Goal: Task Accomplishment & Management: Manage account settings

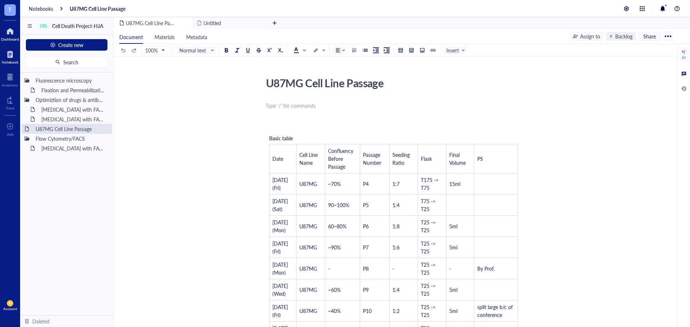
click at [8, 29] on div at bounding box center [10, 31] width 18 height 11
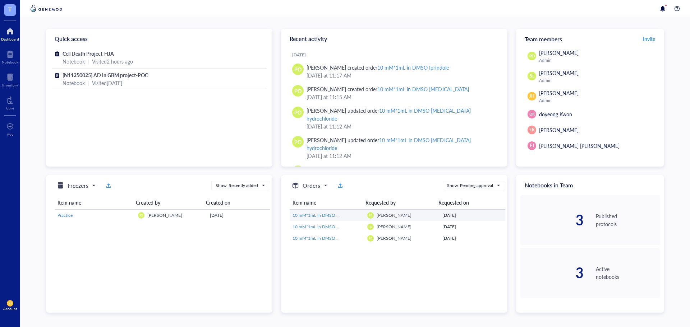
click at [356, 210] on td "10 mM*1mL in DMSO Iprindole" at bounding box center [327, 215] width 75 height 11
click at [358, 215] on link "10 mM*1mL in DMSO Iprindole" at bounding box center [326, 215] width 69 height 6
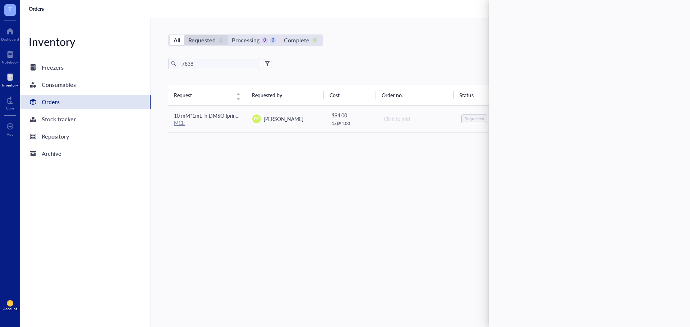
click at [201, 36] on div "Requested" at bounding box center [201, 40] width 27 height 10
click at [184, 35] on input "Requested 1" at bounding box center [184, 35] width 0 height 0
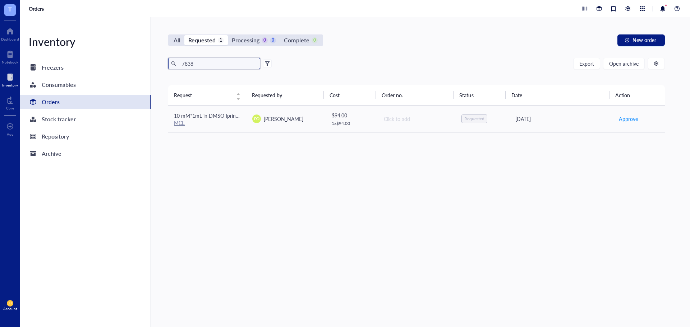
click at [230, 60] on input "7838" at bounding box center [218, 63] width 78 height 11
click at [346, 70] on div "Export Open archive Requester Requested on Source / Vendor Last updated" at bounding box center [416, 71] width 496 height 27
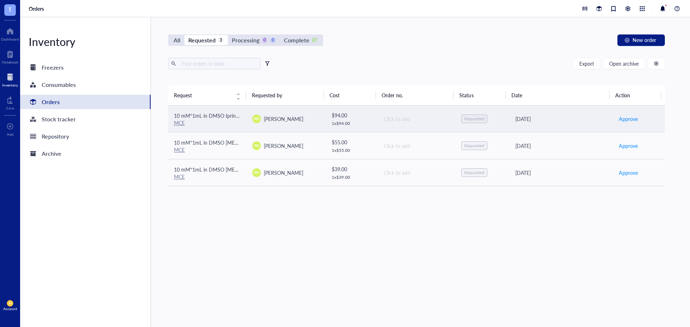
click at [302, 122] on span "[PERSON_NAME]" at bounding box center [284, 118] width 40 height 7
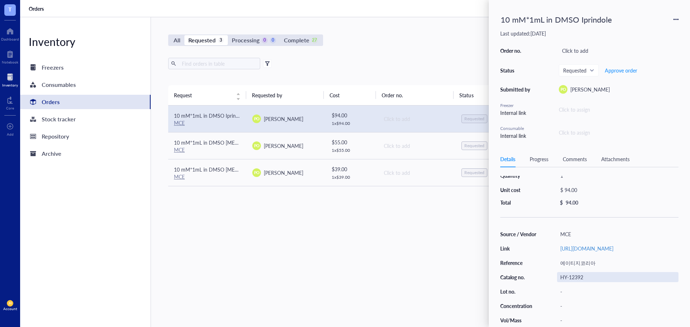
scroll to position [43, 0]
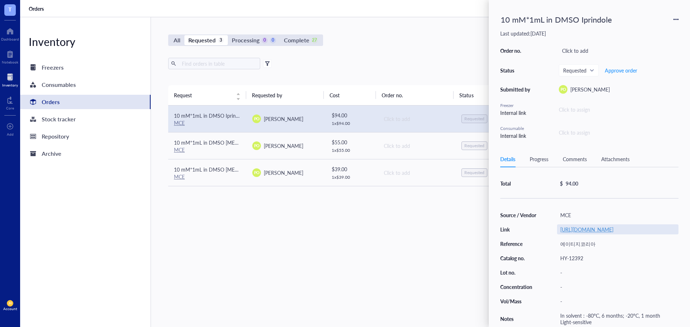
click at [595, 226] on link "[URL][DOMAIN_NAME]" at bounding box center [586, 229] width 53 height 7
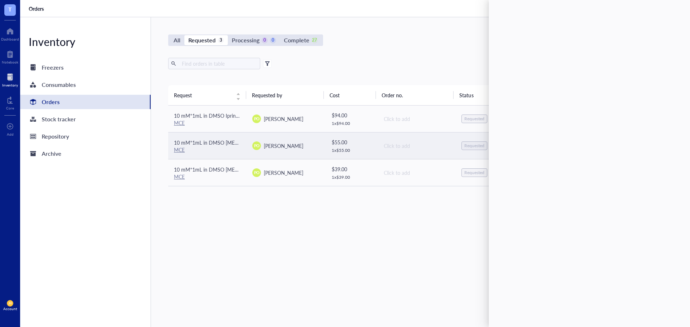
click at [391, 152] on td "Click to add" at bounding box center [416, 145] width 78 height 27
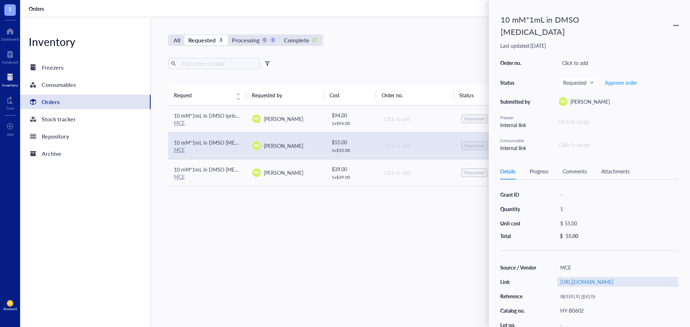
click at [596, 277] on div "[URL][DOMAIN_NAME]" at bounding box center [617, 282] width 121 height 10
click at [609, 285] on div "Source / Vendor MCE Link [URL][DOMAIN_NAME] Reference 에이티지코리아 Catalog no. HY-B0…" at bounding box center [589, 321] width 178 height 117
click at [600, 278] on link "[URL][DOMAIN_NAME]" at bounding box center [586, 281] width 53 height 7
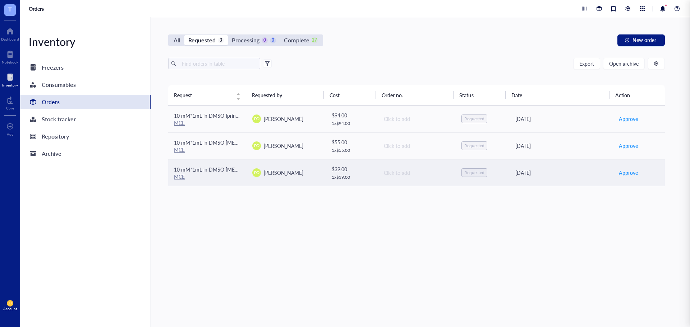
click at [371, 168] on td "$ 39.00 1 x $ 39.00" at bounding box center [351, 172] width 52 height 27
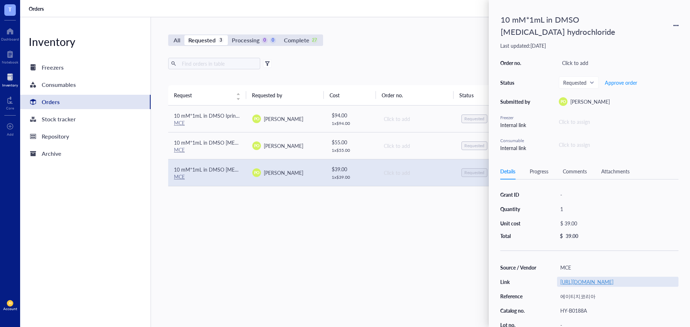
click at [583, 286] on link "[URL][DOMAIN_NAME]" at bounding box center [586, 281] width 53 height 7
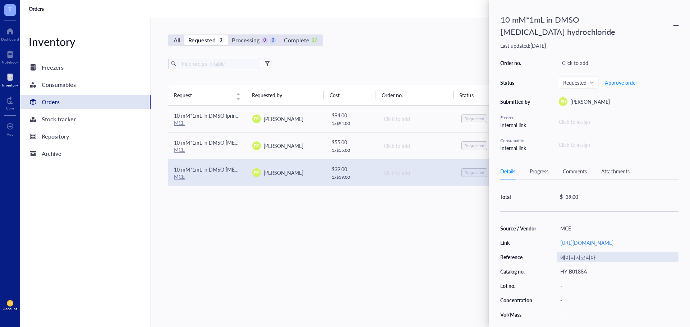
scroll to position [55, 0]
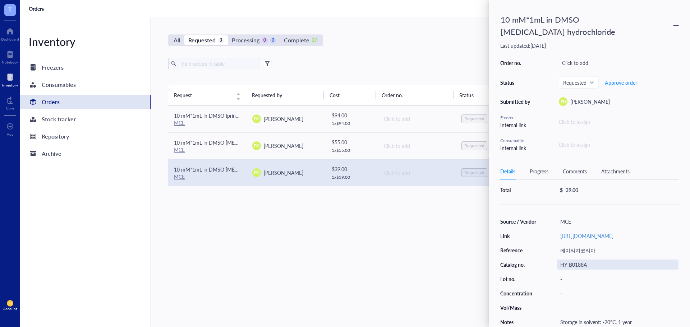
click at [584, 261] on div "HY-B0188A" at bounding box center [617, 265] width 121 height 10
drag, startPoint x: 589, startPoint y: 262, endPoint x: 558, endPoint y: 264, distance: 31.3
click at [558, 264] on input "HY-B0188A" at bounding box center [573, 264] width 32 height 9
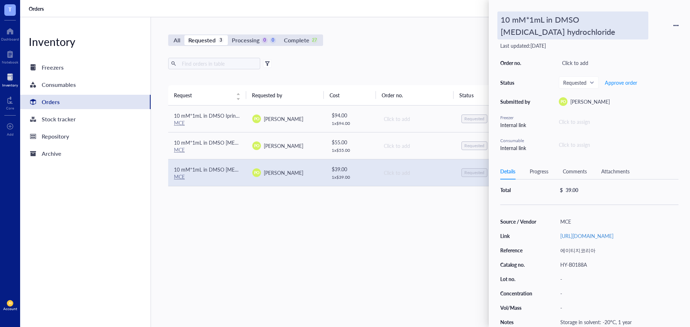
click at [555, 32] on div "10 mM*1mL in DMSO [MEDICAL_DATA] hydrochloride" at bounding box center [572, 25] width 151 height 28
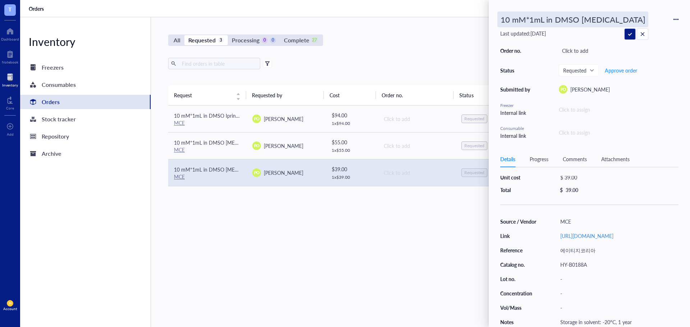
drag, startPoint x: 646, startPoint y: 20, endPoint x: 471, endPoint y: 21, distance: 174.6
click at [471, 21] on div "T Dashboard Notebook Inventory Core To pick up a draggable item, press the spac…" at bounding box center [345, 163] width 690 height 327
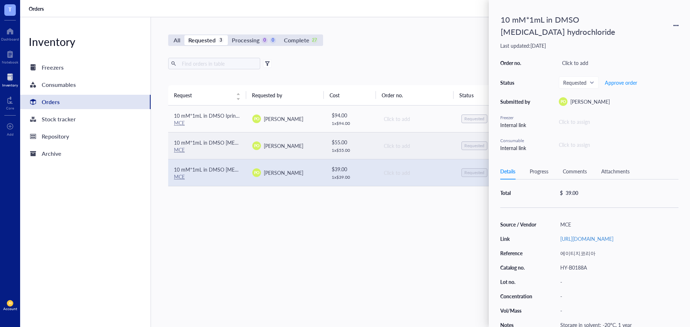
click at [303, 148] on span "[PERSON_NAME]" at bounding box center [284, 145] width 40 height 7
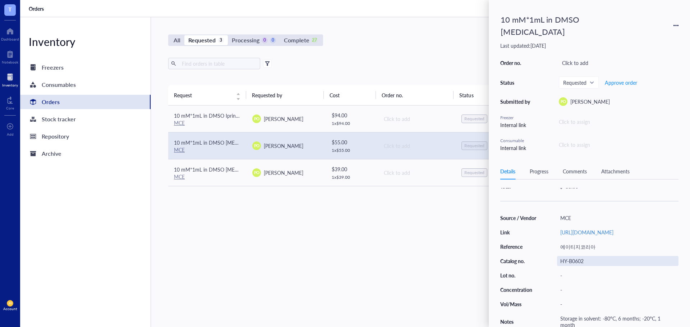
click at [582, 256] on div "HY-B0602" at bounding box center [617, 261] width 121 height 10
drag, startPoint x: 587, startPoint y: 256, endPoint x: 529, endPoint y: 256, distance: 57.8
click at [571, 257] on div "HY-B0602" at bounding box center [617, 261] width 121 height 10
drag, startPoint x: 571, startPoint y: 257, endPoint x: 536, endPoint y: 256, distance: 34.9
click at [568, 256] on div "HY-B0602" at bounding box center [617, 261] width 121 height 10
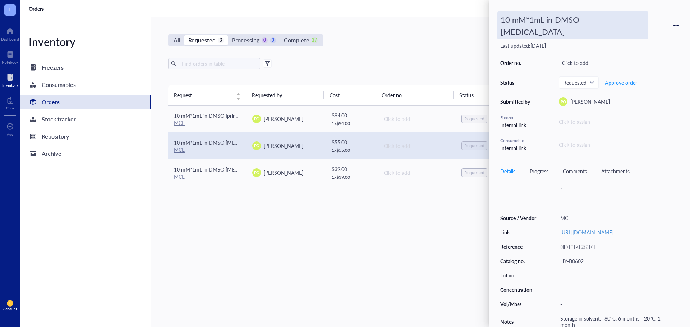
click at [599, 17] on div "10 mM*1mL in DMSO [MEDICAL_DATA]" at bounding box center [572, 25] width 151 height 28
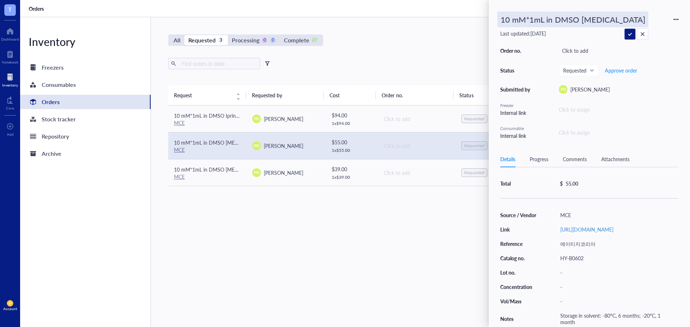
drag, startPoint x: 637, startPoint y: 21, endPoint x: 580, endPoint y: 20, distance: 56.8
click at [580, 20] on input "10 mM*1mL in DMSO [MEDICAL_DATA]" at bounding box center [573, 19] width 150 height 15
click at [594, 269] on div "-" at bounding box center [617, 273] width 121 height 10
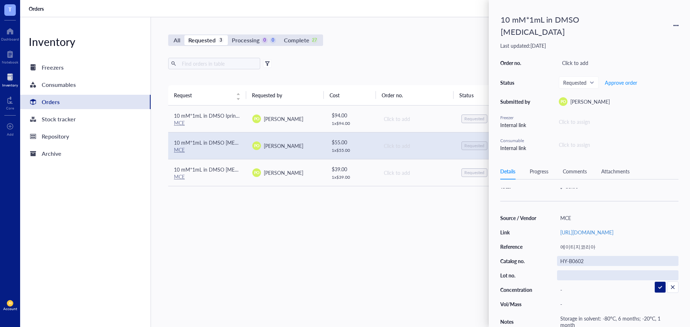
click at [590, 256] on div "HY-B0602" at bounding box center [617, 261] width 121 height 10
drag, startPoint x: 589, startPoint y: 255, endPoint x: 562, endPoint y: 255, distance: 26.9
click at [588, 256] on div "HY-B0602" at bounding box center [617, 261] width 121 height 10
drag, startPoint x: 584, startPoint y: 257, endPoint x: 559, endPoint y: 254, distance: 25.0
click at [559, 256] on input "HY-B0602" at bounding box center [571, 260] width 29 height 9
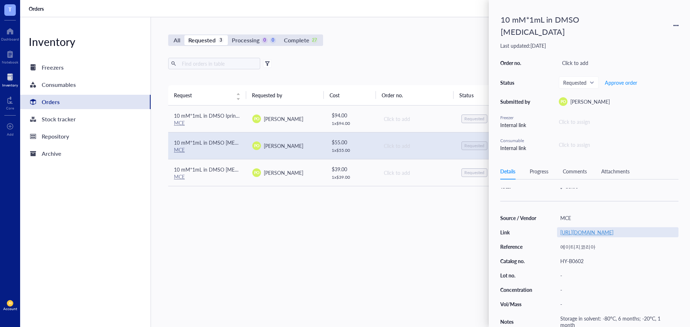
click at [572, 229] on link "[URL][DOMAIN_NAME]" at bounding box center [586, 232] width 53 height 7
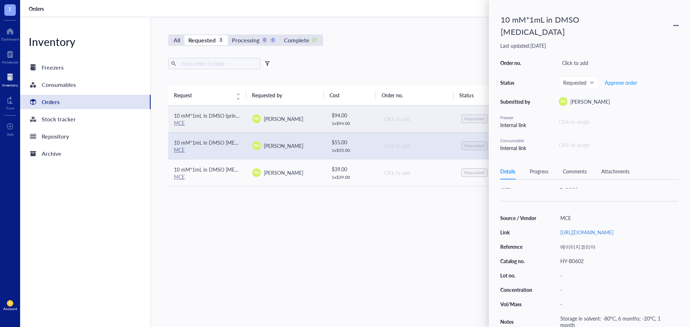
click at [384, 120] on div "Click to add" at bounding box center [417, 119] width 66 height 8
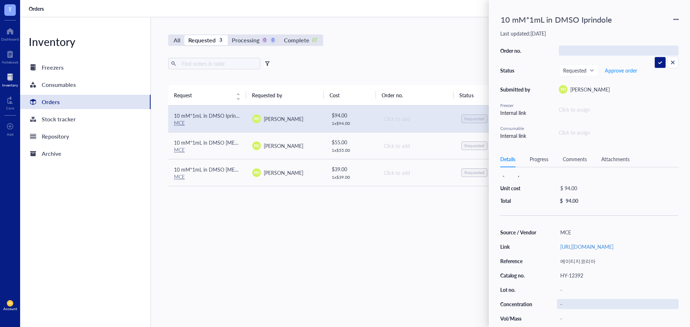
scroll to position [36, 0]
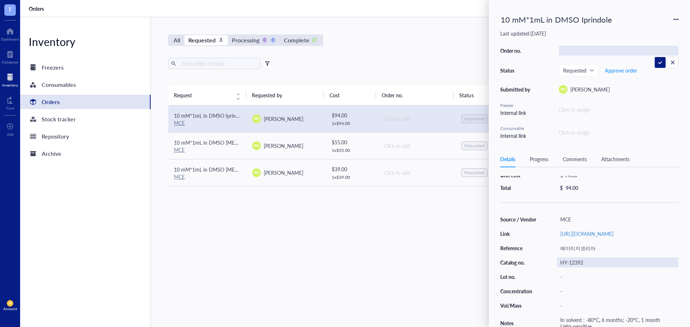
click at [585, 262] on div "HY-12392" at bounding box center [617, 263] width 121 height 10
drag, startPoint x: 585, startPoint y: 265, endPoint x: 559, endPoint y: 264, distance: 25.9
click at [559, 264] on input "HY-12392" at bounding box center [571, 262] width 29 height 9
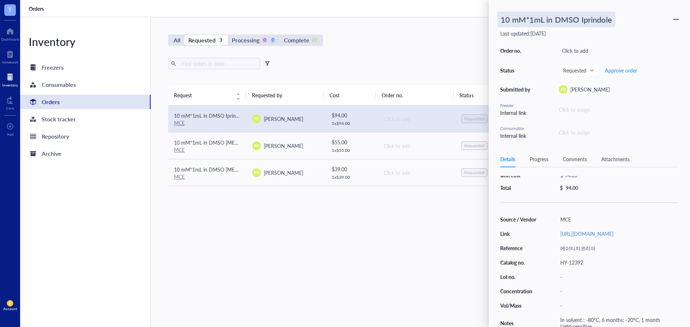
click at [607, 22] on div "10 mM*1mL in DMSO Iprindole" at bounding box center [556, 19] width 118 height 16
drag, startPoint x: 614, startPoint y: 19, endPoint x: 580, endPoint y: 21, distance: 33.8
click at [580, 21] on input "10 mM*1mL in DMSO Iprindole" at bounding box center [565, 19] width 135 height 15
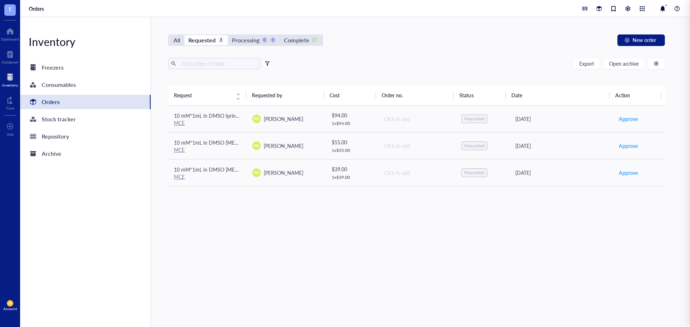
click at [436, 33] on div "All Requested 3 Processing 0 0 Complete 27 New order Export Open archive Reques…" at bounding box center [416, 172] width 531 height 310
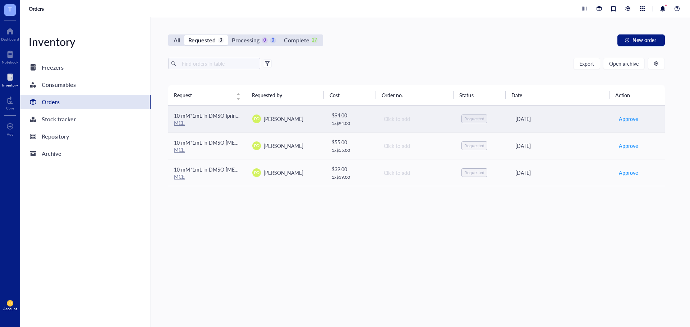
click at [325, 117] on td "$ 94.00 1 x $ 94.00" at bounding box center [351, 119] width 52 height 27
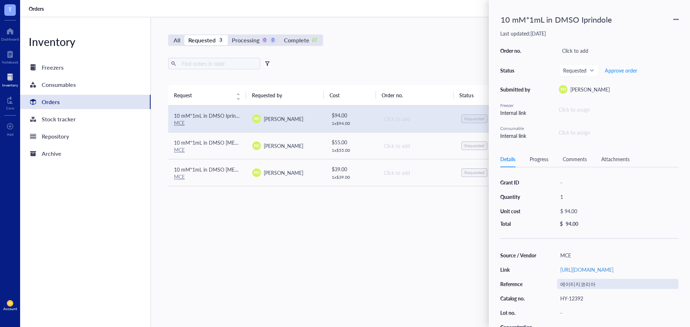
scroll to position [43, 0]
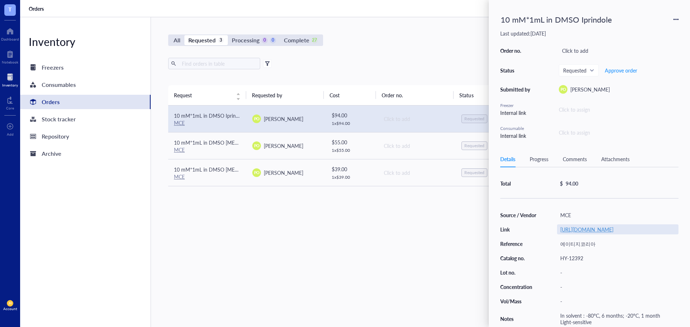
click at [604, 228] on link "[URL][DOMAIN_NAME]" at bounding box center [586, 229] width 53 height 7
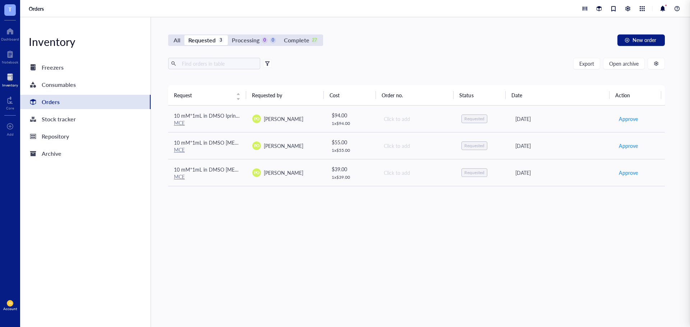
click at [387, 28] on div "All Requested 3 Processing 0 0 Complete 27 New order Export Open archive Reques…" at bounding box center [416, 172] width 531 height 310
